Goal: Task Accomplishment & Management: Use online tool/utility

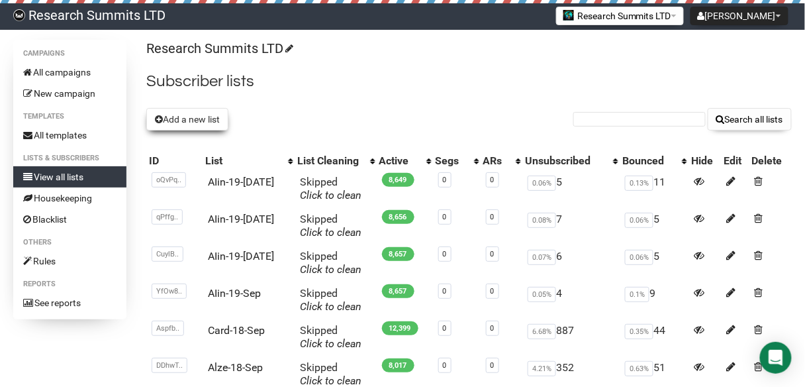
click at [183, 119] on button "Add a new list" at bounding box center [187, 119] width 82 height 23
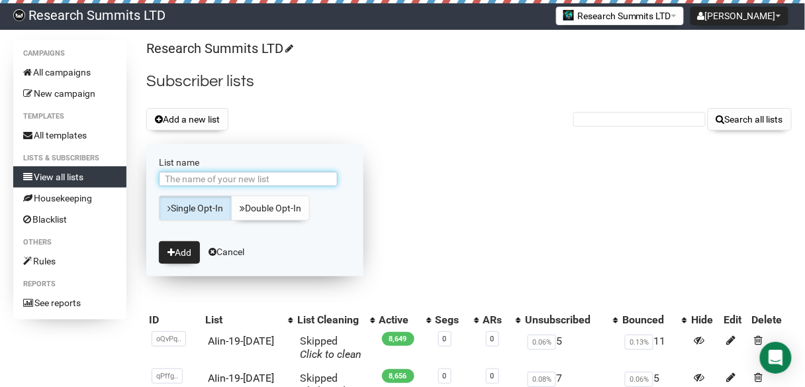
click at [254, 173] on input "List name" at bounding box center [248, 178] width 179 height 15
click at [191, 177] on input "AM-15-[DATE]" at bounding box center [248, 178] width 179 height 15
type input "AM-23-[DATE]"
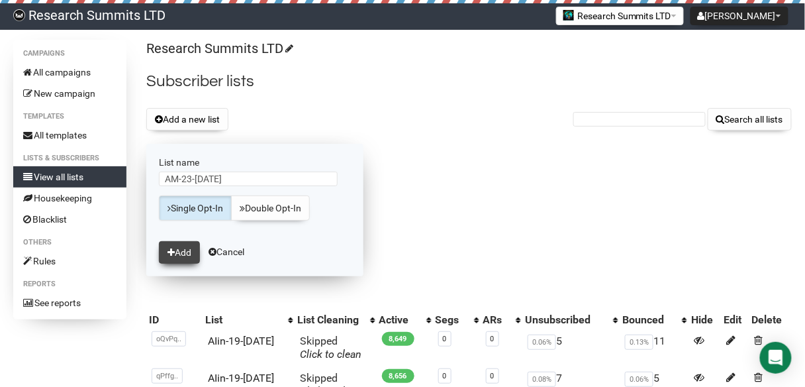
click at [183, 248] on button "Add" at bounding box center [179, 252] width 41 height 23
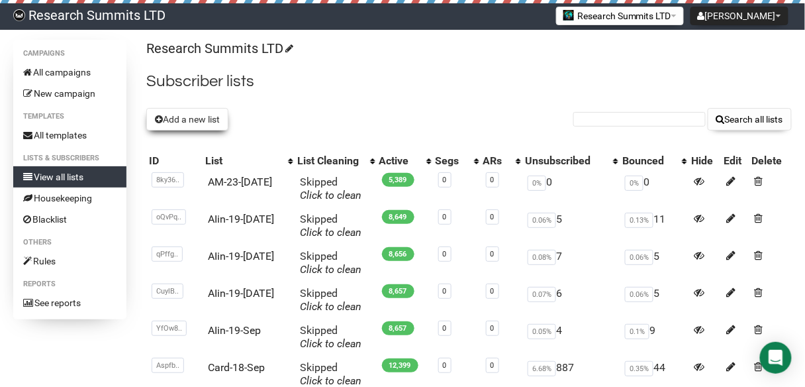
click at [185, 121] on button "Add a new list" at bounding box center [187, 119] width 82 height 23
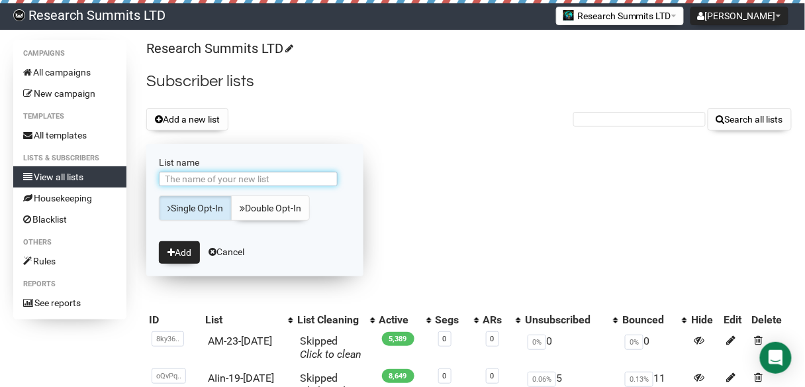
click at [265, 181] on input "List name" at bounding box center [248, 178] width 179 height 15
click at [191, 173] on input "AM-15-[DATE]" at bounding box center [248, 178] width 179 height 15
type input "AM-23-[DATE]"
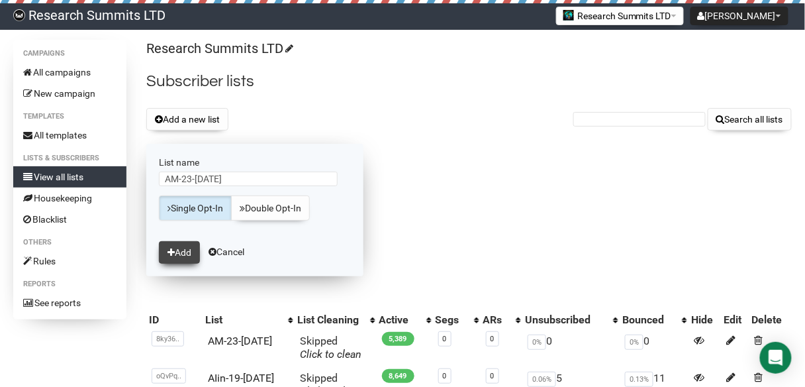
click at [185, 249] on button "Add" at bounding box center [179, 252] width 41 height 23
